Goal: Contribute content

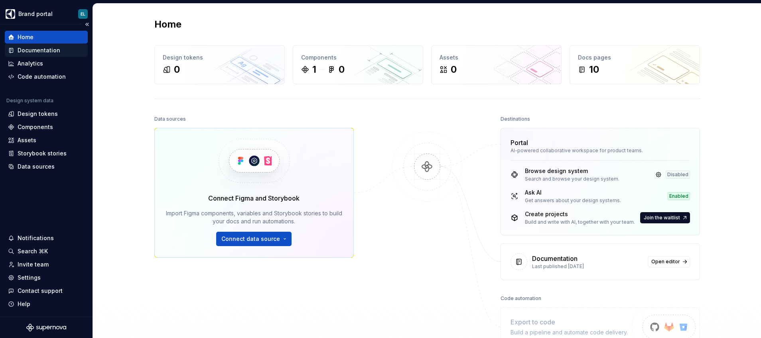
click at [52, 50] on div "Documentation" at bounding box center [39, 50] width 43 height 8
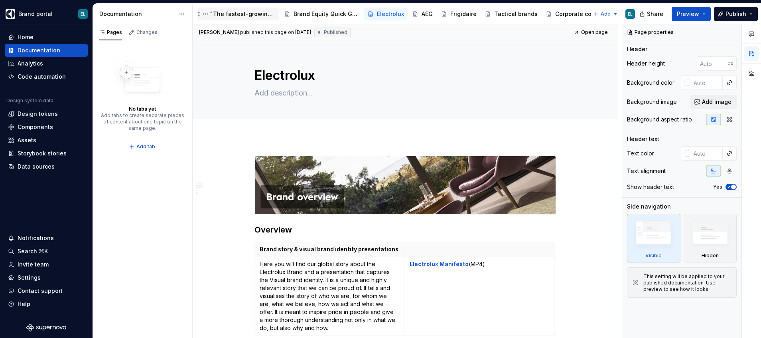
click at [246, 16] on div ""The fastest-growing companies are not branding their business … they are busin…" at bounding box center [243, 14] width 66 height 8
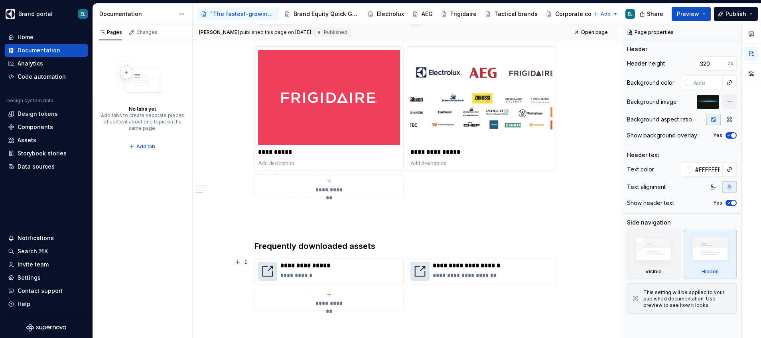
scroll to position [539, 0]
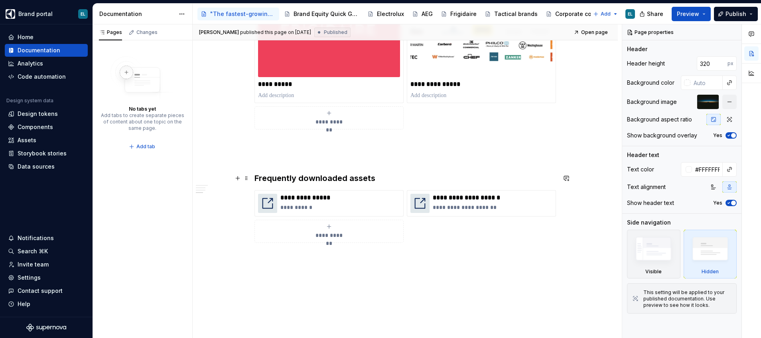
click at [266, 181] on h3 "Frequently downloaded assets" at bounding box center [406, 177] width 302 height 11
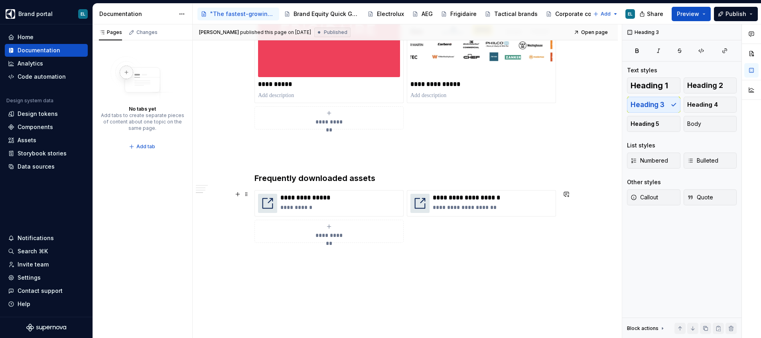
drag, startPoint x: 440, startPoint y: 234, endPoint x: 425, endPoint y: 225, distance: 17.2
click at [439, 234] on div "**********" at bounding box center [406, 216] width 302 height 53
click at [347, 176] on h3 "Frequently downloaded assets" at bounding box center [406, 177] width 302 height 11
click at [237, 180] on button "button" at bounding box center [237, 177] width 11 height 11
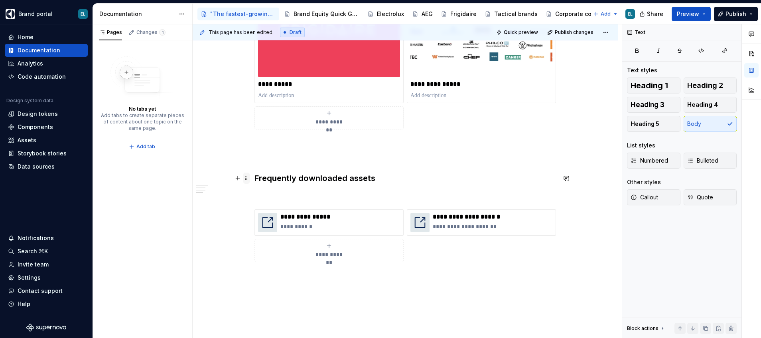
click at [245, 178] on span at bounding box center [246, 177] width 6 height 11
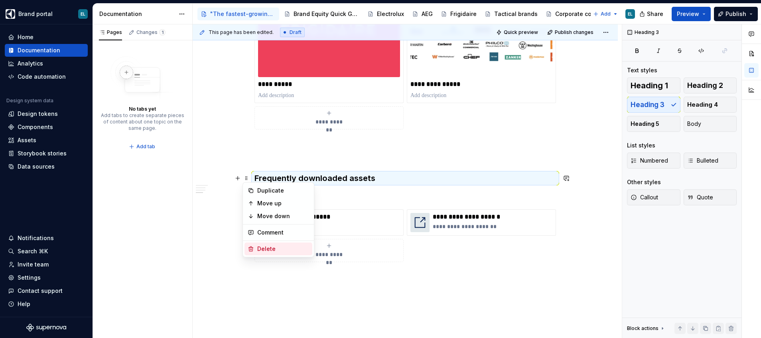
click at [266, 245] on div "Delete" at bounding box center [283, 249] width 52 height 8
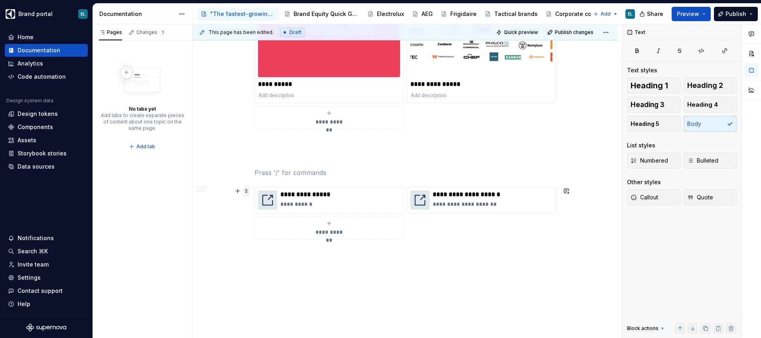
click at [245, 191] on span at bounding box center [246, 190] width 6 height 11
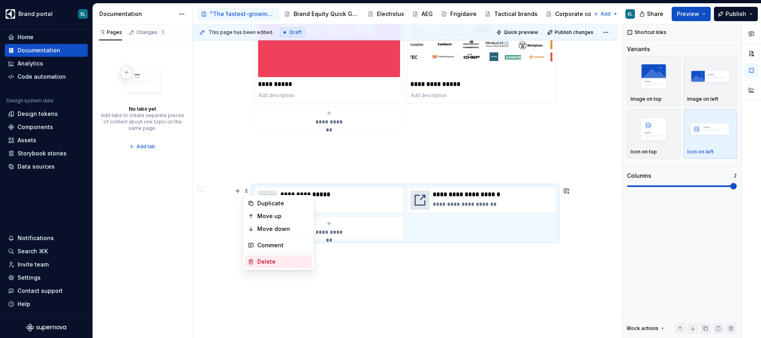
click at [267, 260] on div "Delete" at bounding box center [283, 261] width 52 height 8
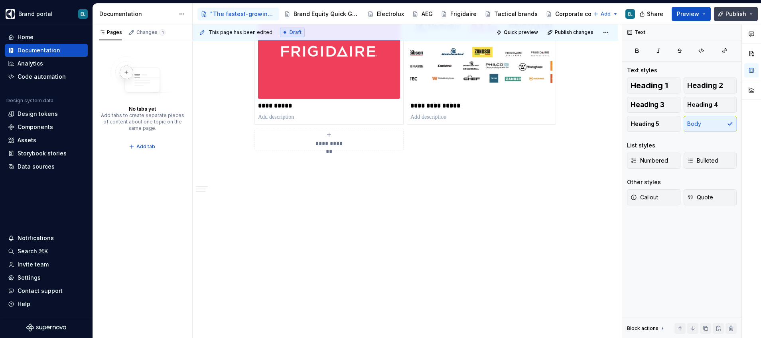
click at [736, 16] on span "Publish" at bounding box center [736, 14] width 21 height 8
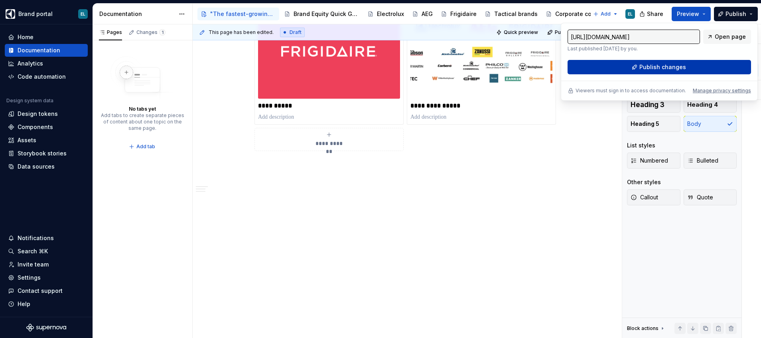
drag, startPoint x: 736, startPoint y: 16, endPoint x: 669, endPoint y: 67, distance: 83.9
click at [669, 67] on span "Publish changes" at bounding box center [663, 67] width 47 height 8
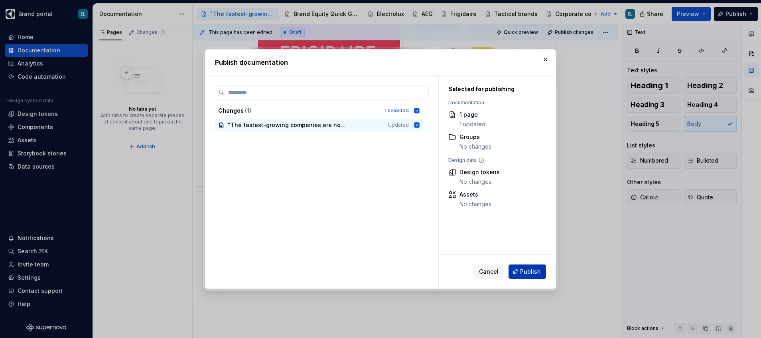
click at [529, 270] on span "Publish" at bounding box center [530, 271] width 21 height 8
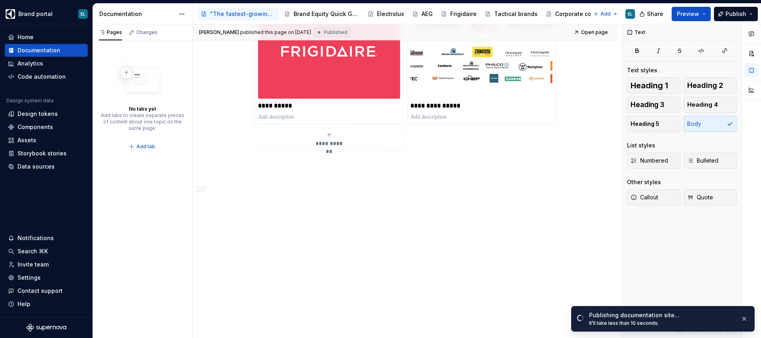
type textarea "*"
